Goal: Information Seeking & Learning: Find specific fact

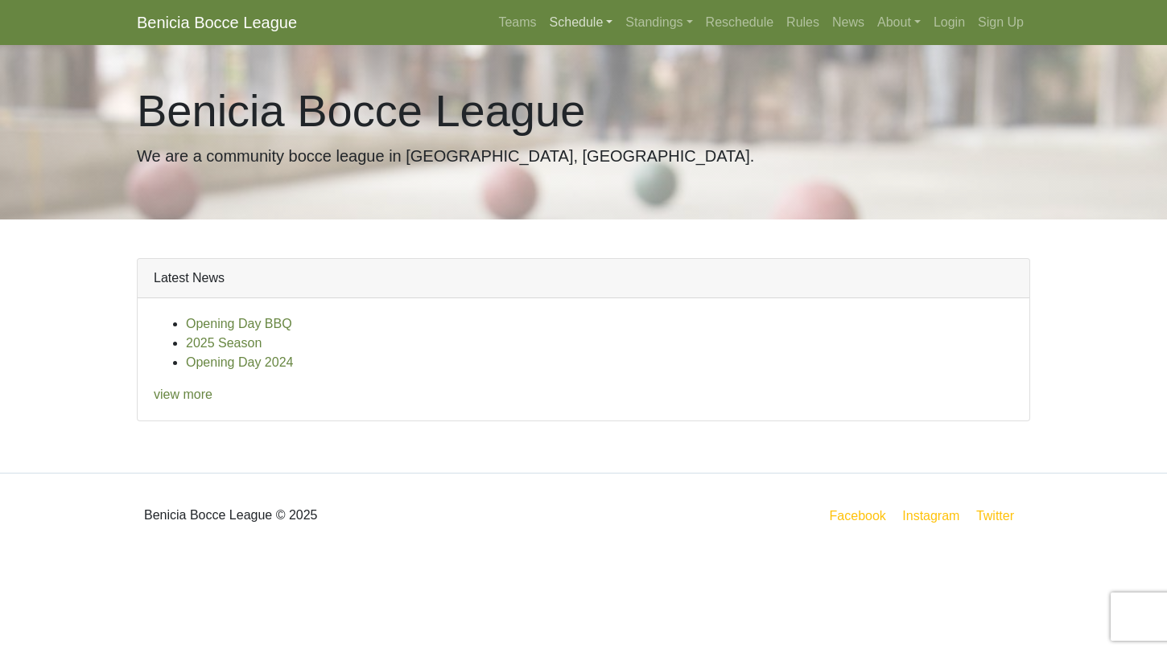
click at [572, 18] on link "Schedule" at bounding box center [581, 22] width 76 height 32
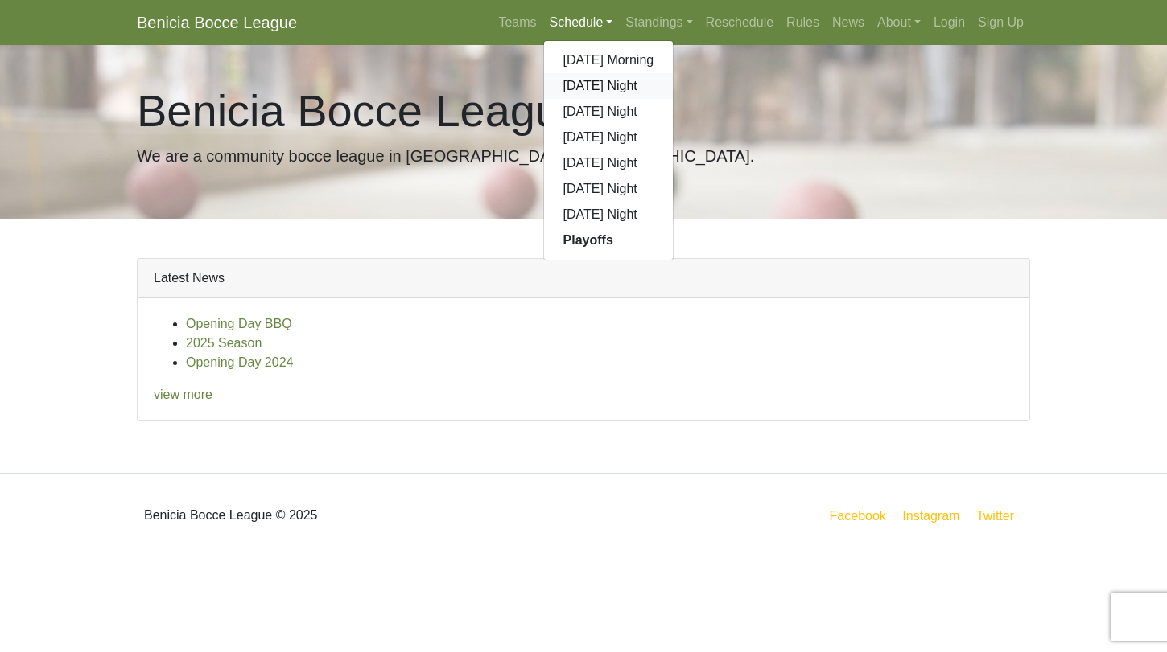
click at [572, 85] on link "[DATE] Night" at bounding box center [609, 86] width 130 height 26
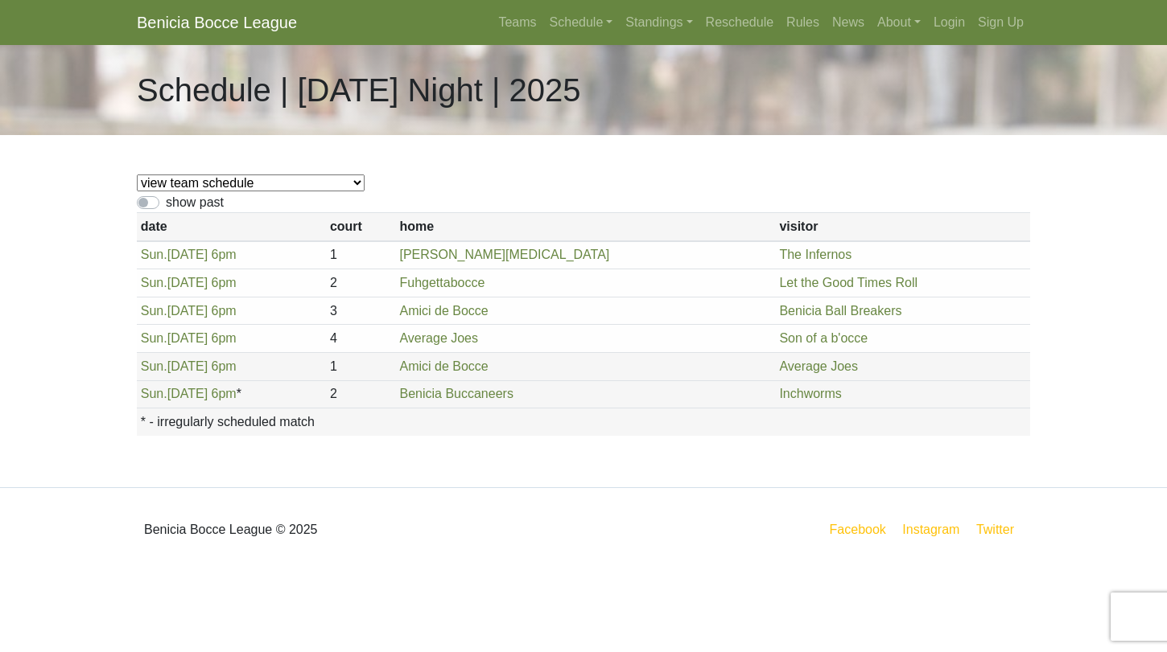
drag, startPoint x: 605, startPoint y: 312, endPoint x: 626, endPoint y: 341, distance: 35.7
click at [626, 341] on tbody "[DATE] 6pm 1 Amici de Bocce Fuhgettabocce Sun. 3 4" at bounding box center [583, 324] width 893 height 167
click at [626, 341] on td "Average Joes" at bounding box center [586, 339] width 380 height 28
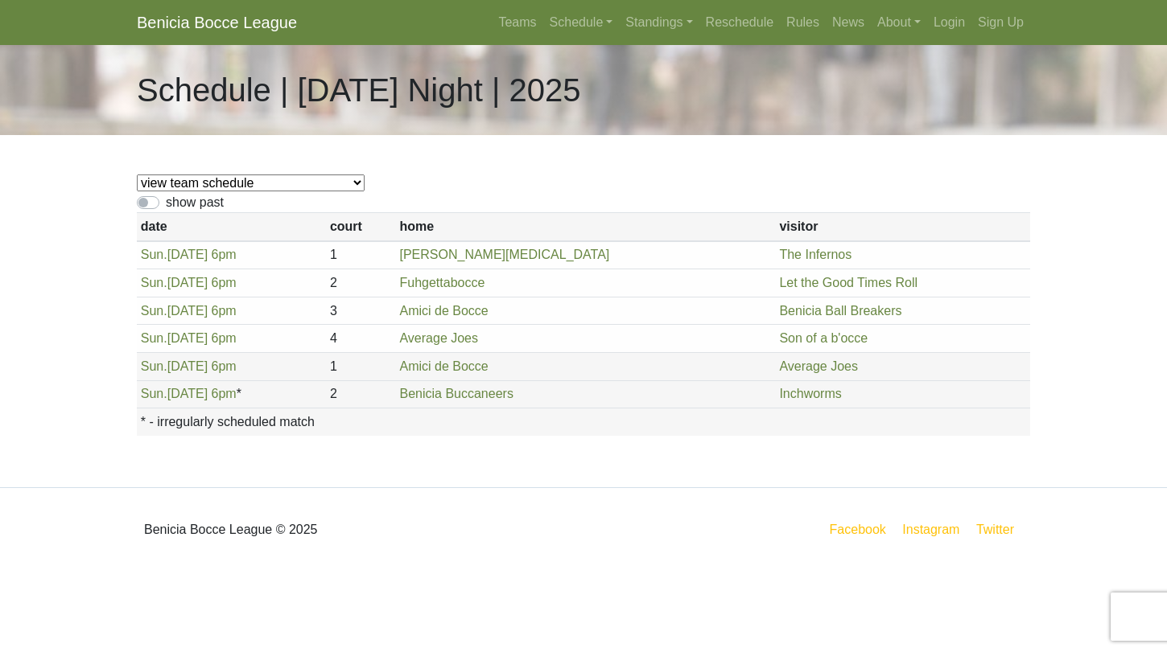
click at [626, 341] on td "Average Joes" at bounding box center [586, 339] width 380 height 28
drag, startPoint x: 829, startPoint y: 342, endPoint x: 669, endPoint y: 342, distance: 159.3
click at [669, 342] on tr "[DATE] 6pm 4 Average Joes Son of a b'occe" at bounding box center [583, 339] width 893 height 28
copy tr "Son of a b'occe"
drag, startPoint x: 576, startPoint y: 360, endPoint x: 659, endPoint y: 389, distance: 87.5
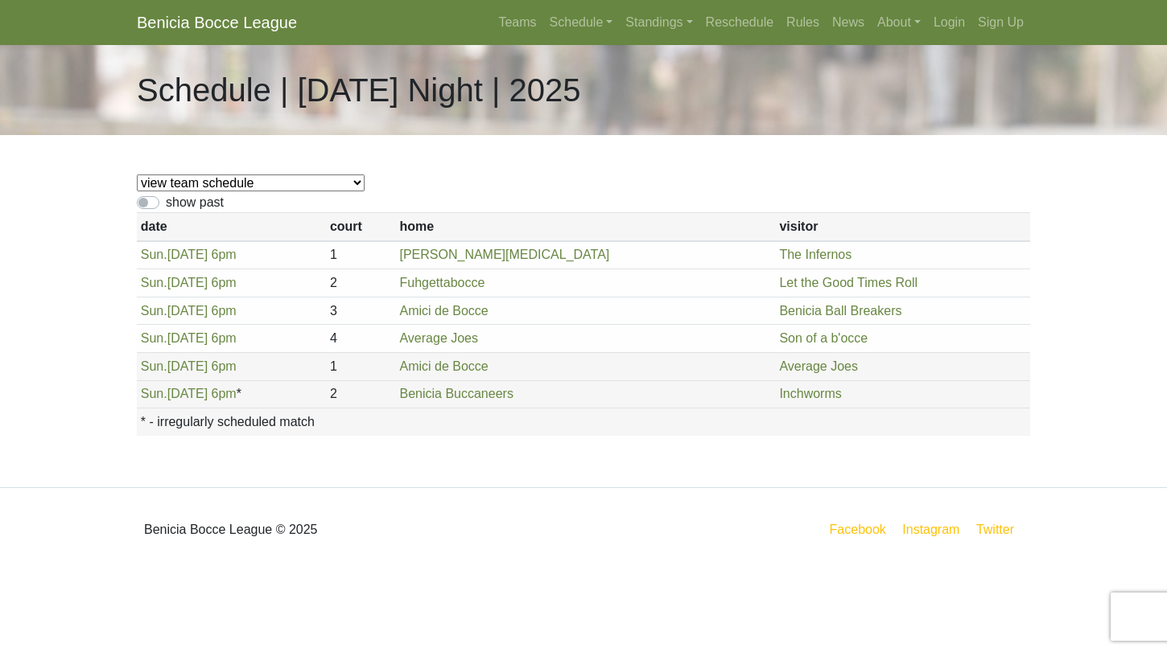
click at [659, 389] on tbody "[DATE] 6pm 1 Amici de Bocce Fuhgettabocce Sun. 3 4" at bounding box center [583, 324] width 893 height 167
click at [659, 389] on td "Benicia Buccaneers" at bounding box center [586, 395] width 380 height 28
click at [1018, 229] on th "visitor" at bounding box center [903, 227] width 254 height 28
